Goal: Task Accomplishment & Management: Use online tool/utility

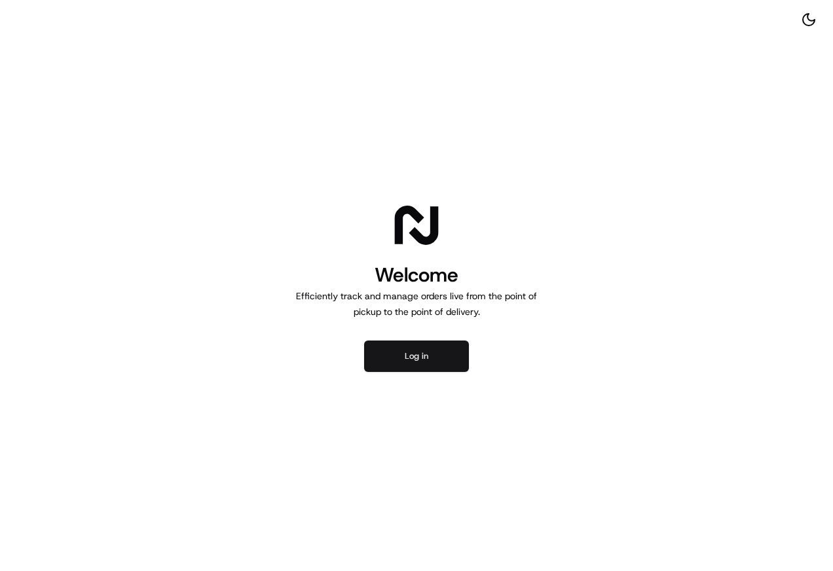
click at [433, 350] on button "Log in" at bounding box center [416, 355] width 105 height 31
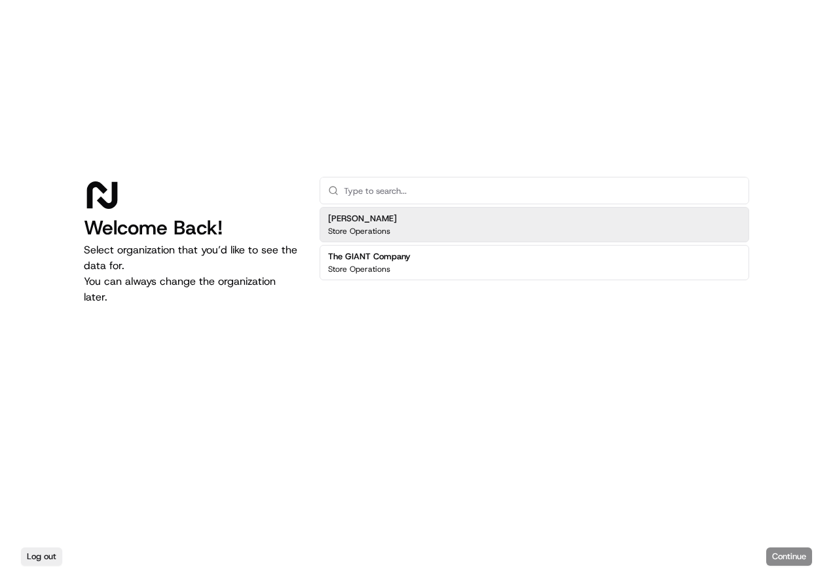
click at [469, 223] on div "Martin's Store Operations" at bounding box center [533, 224] width 429 height 35
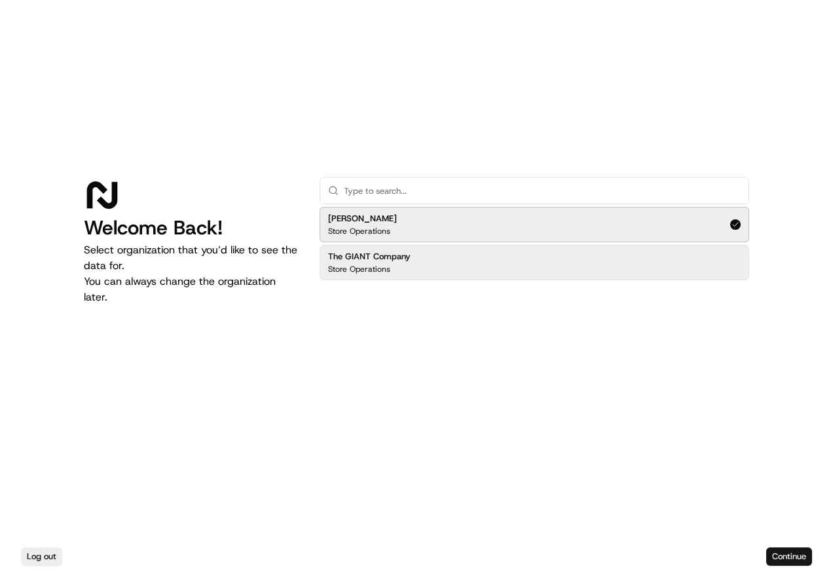
click at [799, 552] on button "Continue" at bounding box center [789, 556] width 46 height 18
